Goal: Transaction & Acquisition: Purchase product/service

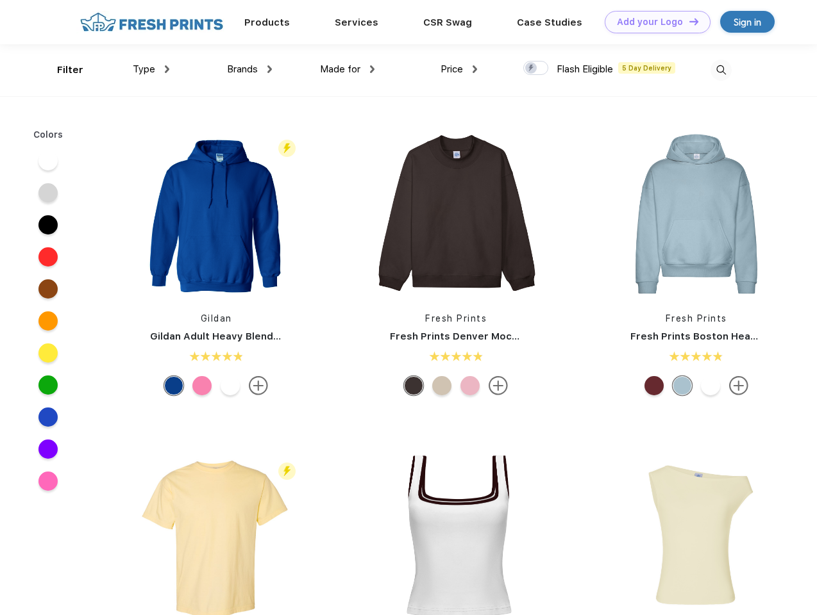
click at [653, 22] on link "Add your Logo Design Tool" at bounding box center [657, 22] width 106 height 22
click at [0, 0] on div "Design Tool" at bounding box center [0, 0] width 0 height 0
click at [688, 21] on link "Add your Logo Design Tool" at bounding box center [657, 22] width 106 height 22
click at [62, 70] on div "Filter" at bounding box center [70, 70] width 26 height 15
click at [151, 69] on span "Type" at bounding box center [144, 69] width 22 height 12
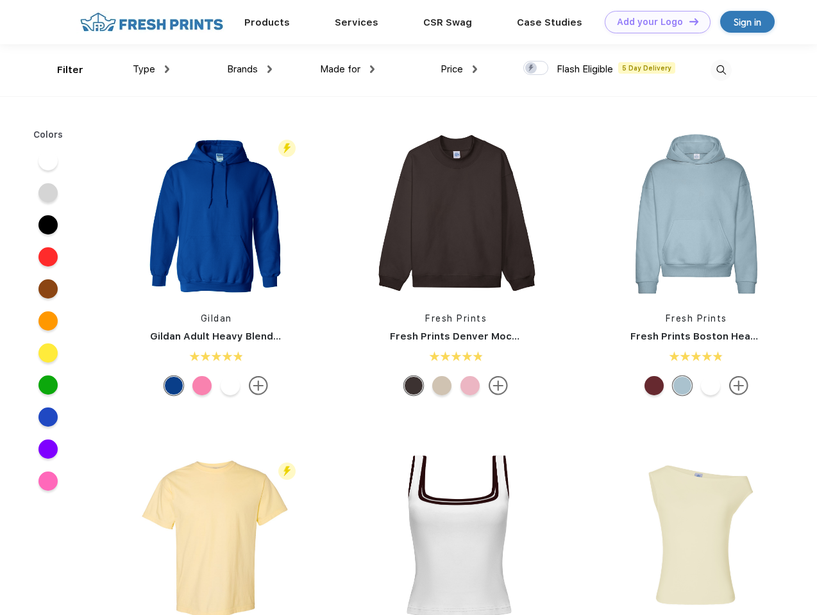
click at [249, 69] on span "Brands" at bounding box center [242, 69] width 31 height 12
click at [347, 69] on span "Made for" at bounding box center [340, 69] width 40 height 12
click at [459, 69] on span "Price" at bounding box center [451, 69] width 22 height 12
click at [536, 69] on div at bounding box center [535, 68] width 25 height 14
click at [531, 69] on input "checkbox" at bounding box center [527, 64] width 8 height 8
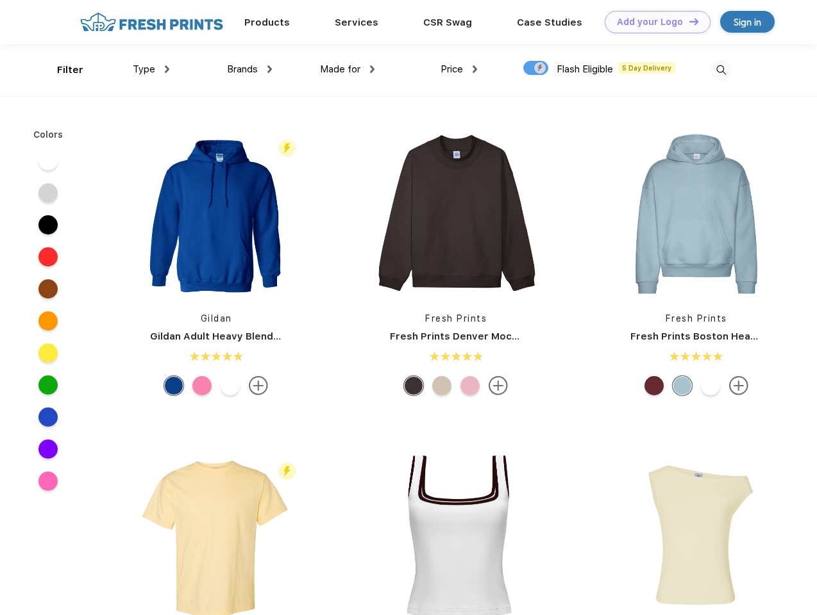
click at [721, 70] on img at bounding box center [720, 70] width 21 height 21
